Goal: Transaction & Acquisition: Purchase product/service

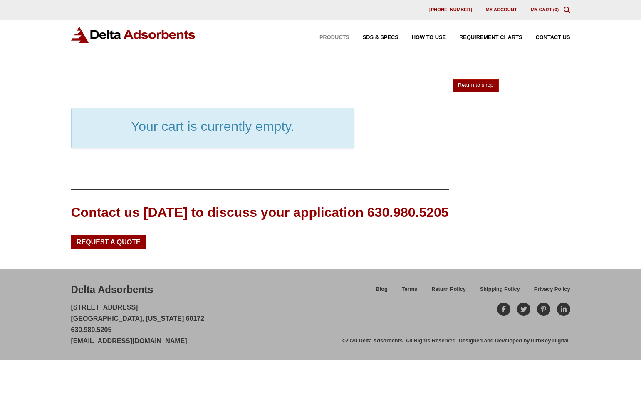
click at [337, 38] on span "Products" at bounding box center [334, 37] width 30 height 5
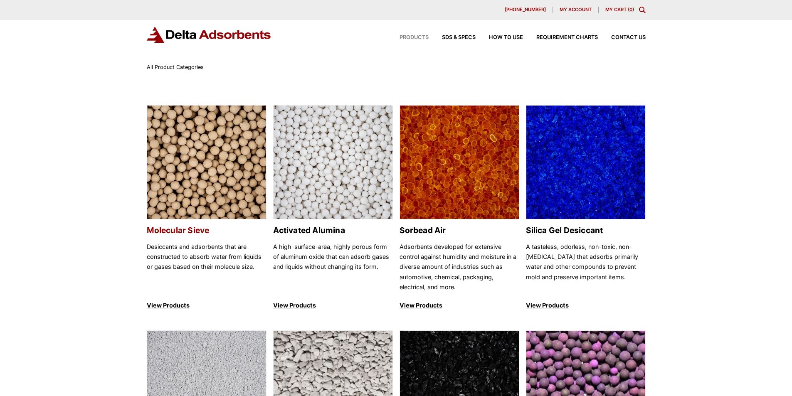
click at [208, 181] on img at bounding box center [206, 163] width 119 height 114
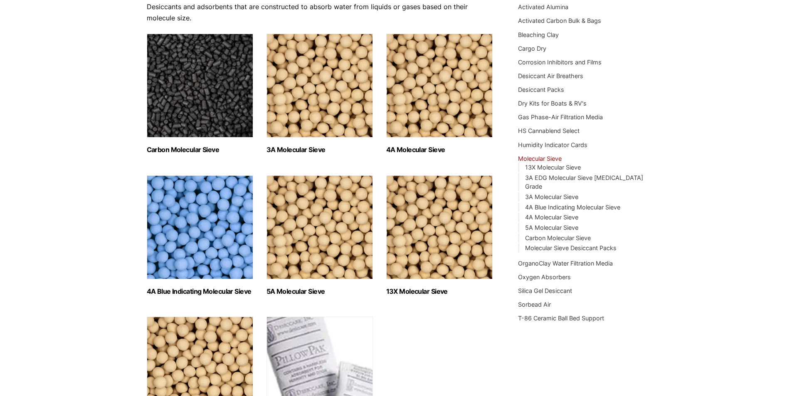
scroll to position [166, 0]
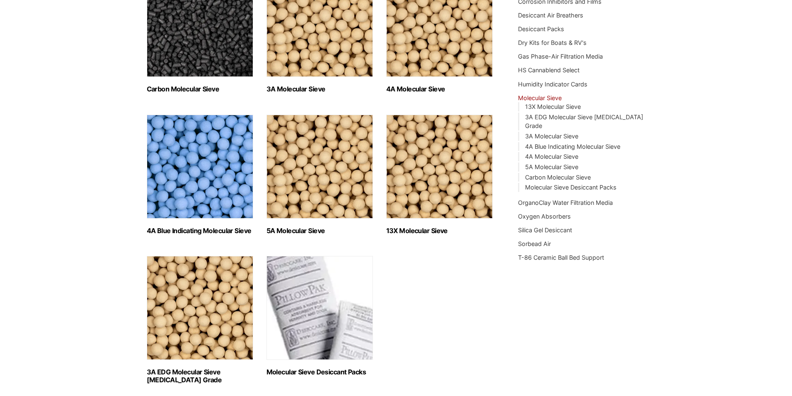
click at [427, 185] on img "Visit product category 13X Molecular Sieve" at bounding box center [439, 167] width 106 height 104
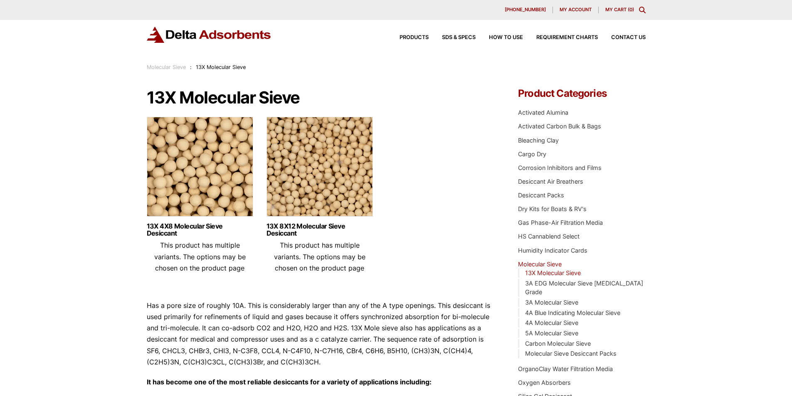
click at [207, 178] on img at bounding box center [200, 169] width 106 height 104
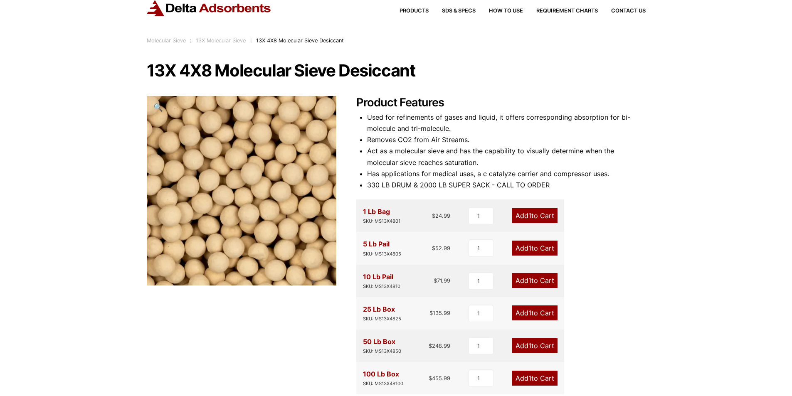
scroll to position [42, 0]
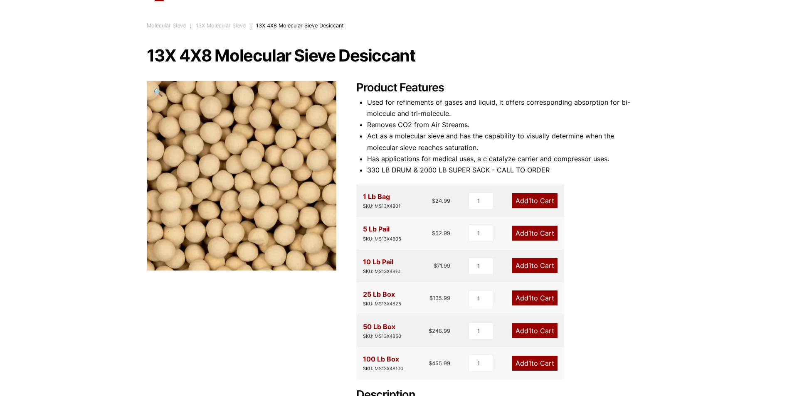
click at [541, 331] on link "Add 1 to Cart" at bounding box center [534, 330] width 45 height 15
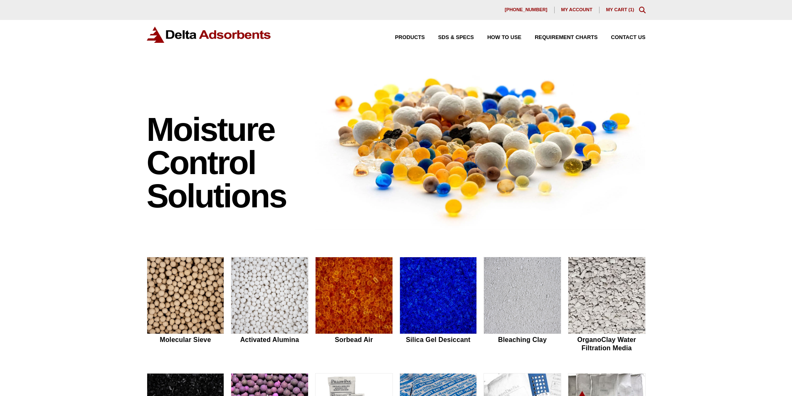
click at [619, 10] on link "My Cart ( 1 )" at bounding box center [620, 9] width 28 height 5
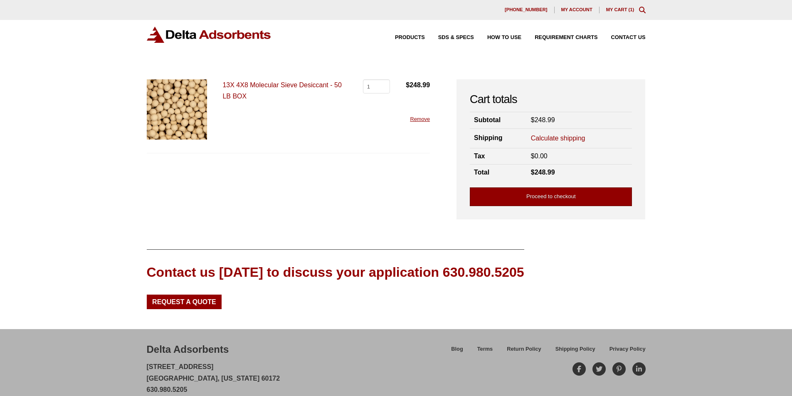
click at [542, 194] on link "Proceed to checkout" at bounding box center [551, 196] width 162 height 19
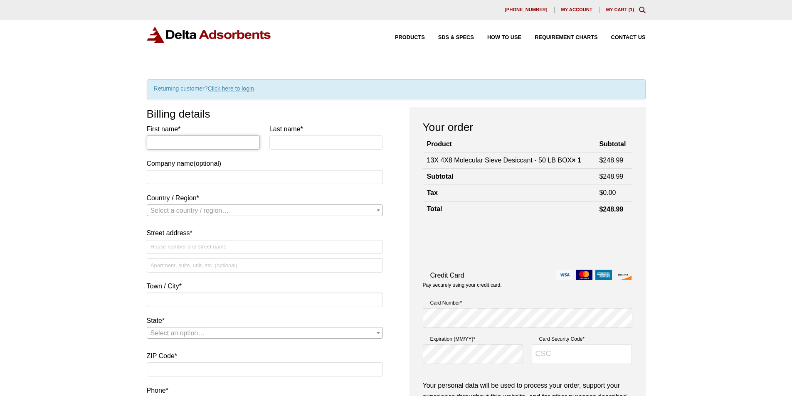
click at [192, 137] on input "First name *" at bounding box center [203, 143] width 113 height 14
type input "Jake"
type input "Milliken"
type input "Luminescence Labs"
select select "US"
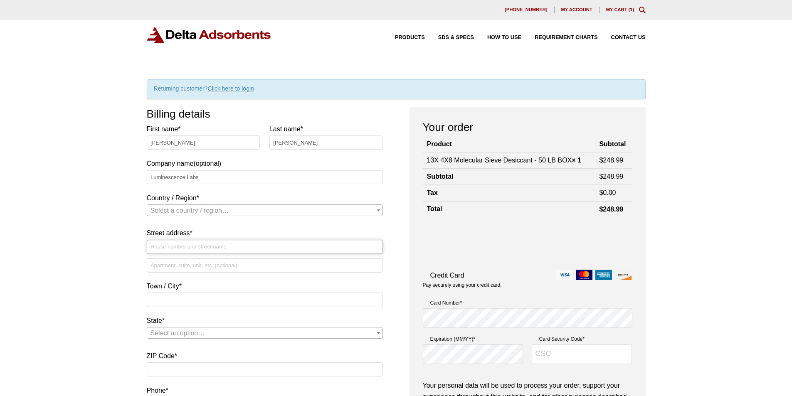
type input "[STREET_ADDRESS]"
type input "Suite D305"
type input "Evergreen"
type input "80439"
type input "3033015573"
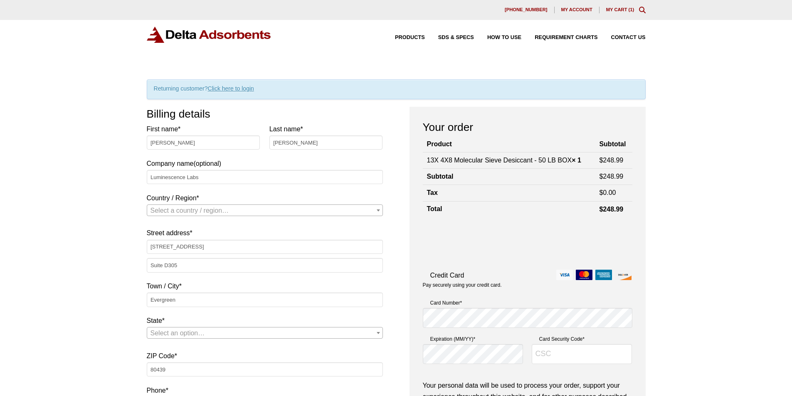
type input "[EMAIL_ADDRESS][DOMAIN_NAME]"
select select "US"
select select "CO"
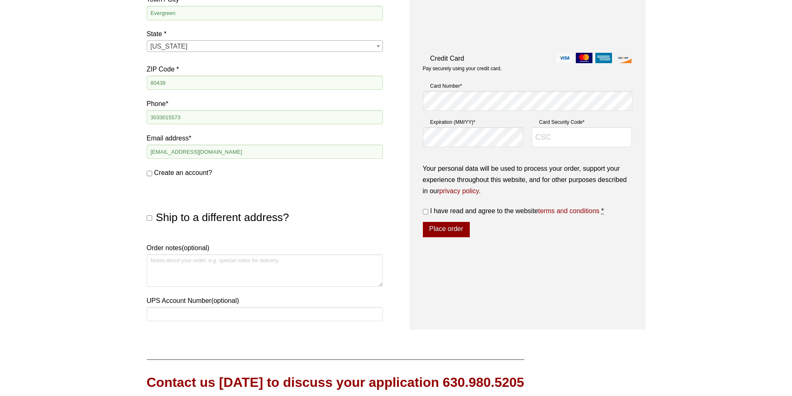
scroll to position [291, 0]
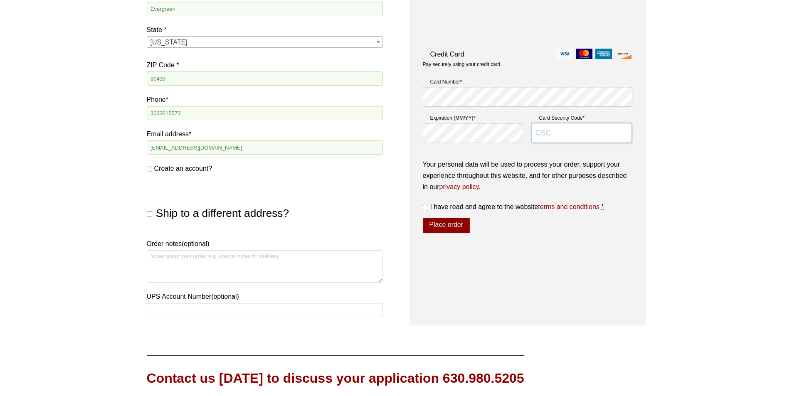
type input "206"
click at [425, 209] on input "I have read and agree to the website terms and conditions *" at bounding box center [425, 207] width 5 height 5
checkbox input "true"
click at [457, 225] on button "Place order" at bounding box center [446, 226] width 47 height 16
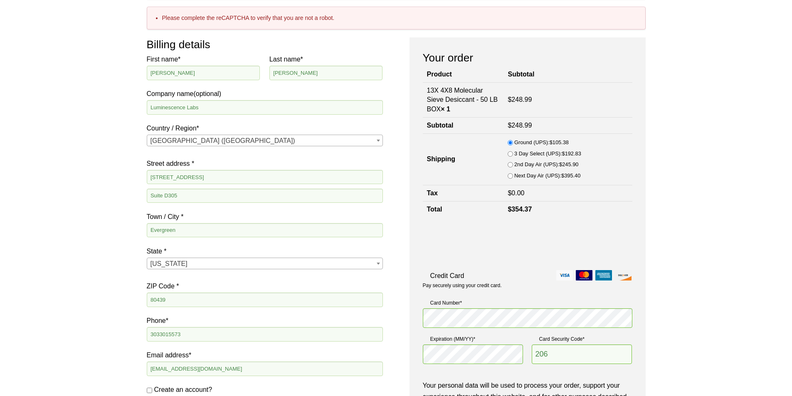
scroll to position [190, 0]
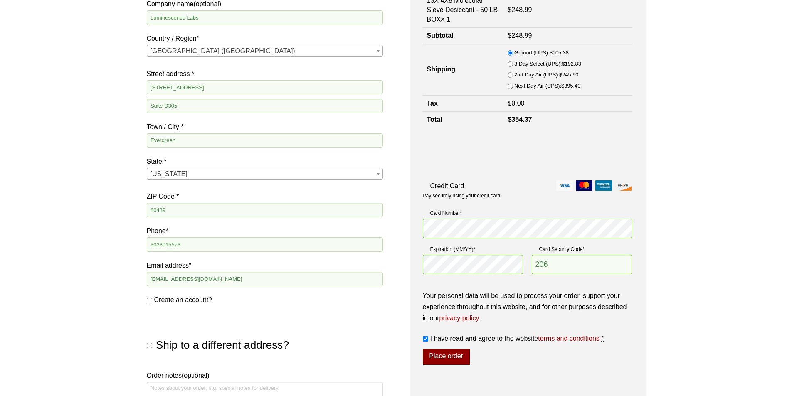
click at [446, 358] on button "Place order" at bounding box center [446, 357] width 47 height 16
